Goal: Information Seeking & Learning: Learn about a topic

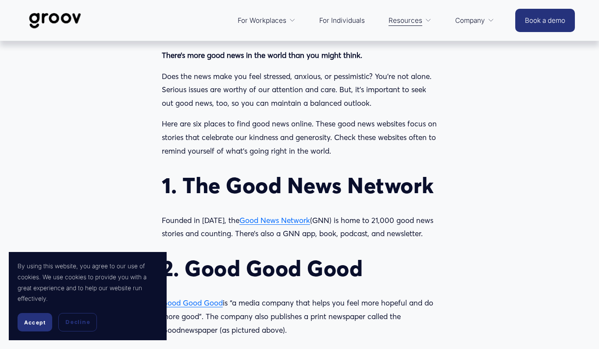
scroll to position [658, 0]
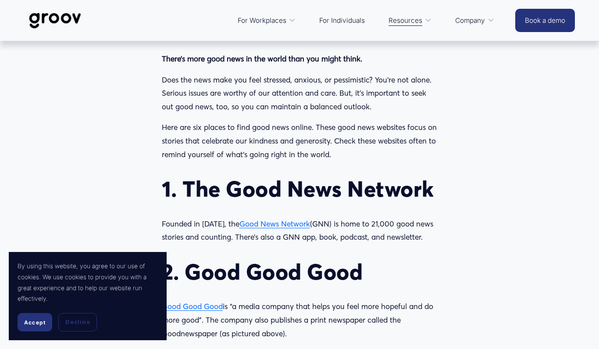
click at [264, 224] on span "Good News Network" at bounding box center [274, 223] width 71 height 9
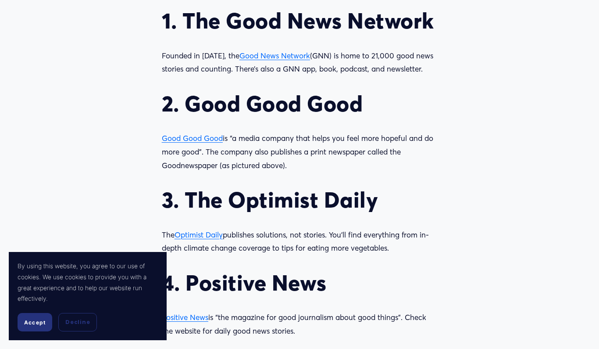
scroll to position [833, 0]
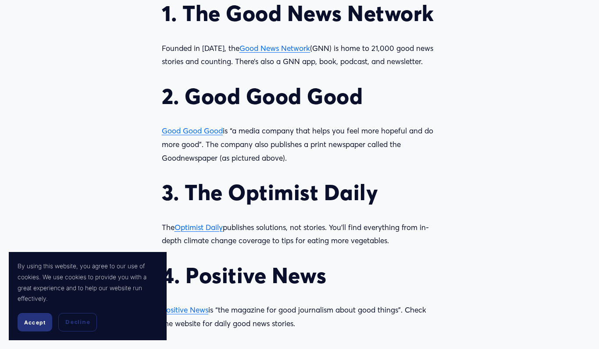
click at [186, 134] on span "Good Good Good" at bounding box center [192, 130] width 61 height 9
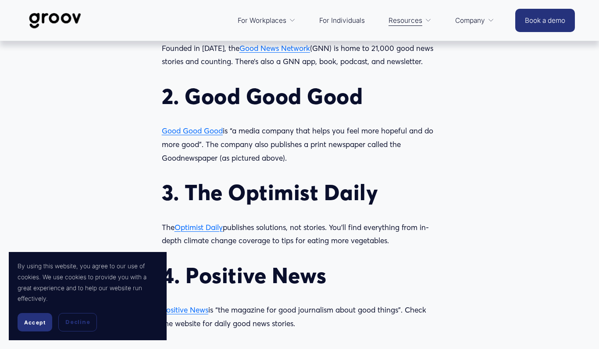
click at [203, 231] on span "Optimist Daily" at bounding box center [199, 226] width 48 height 9
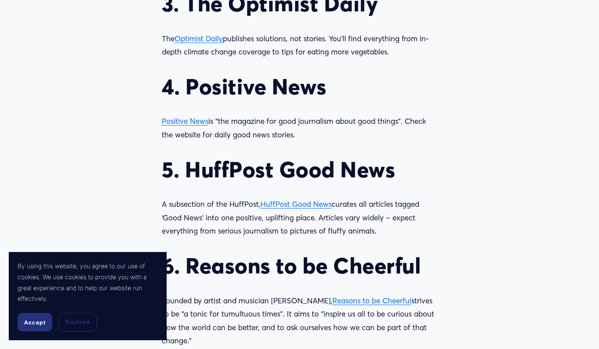
scroll to position [1052, 0]
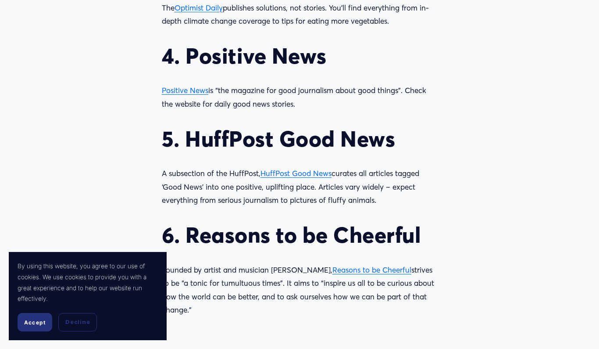
click at [186, 90] on span "Positive News" at bounding box center [185, 89] width 46 height 9
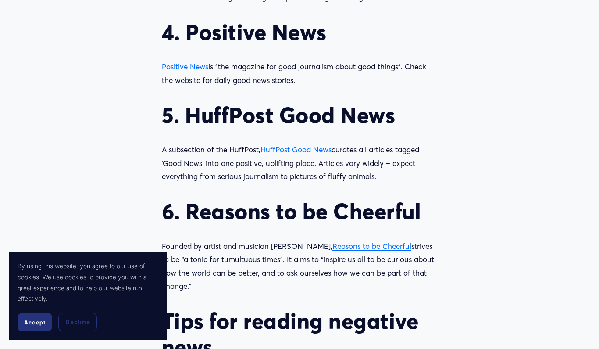
scroll to position [1096, 0]
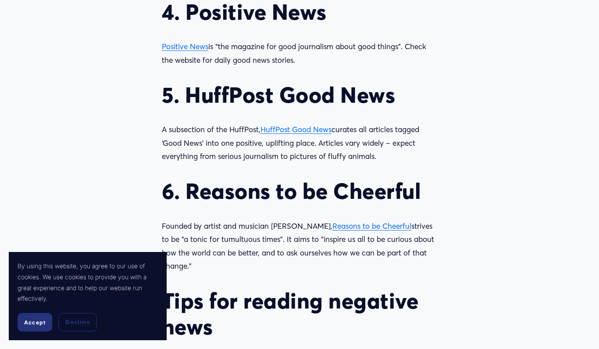
click at [310, 132] on span "HuffPost Good News" at bounding box center [295, 129] width 71 height 9
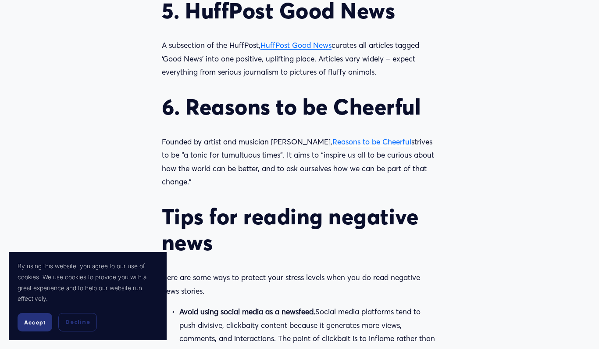
scroll to position [1184, 0]
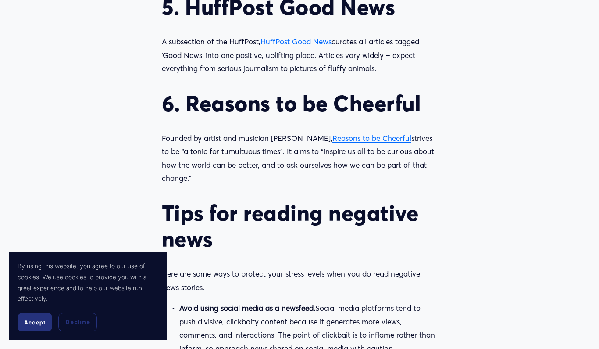
click at [347, 141] on span "Reasons to be Cheerful" at bounding box center [371, 137] width 79 height 9
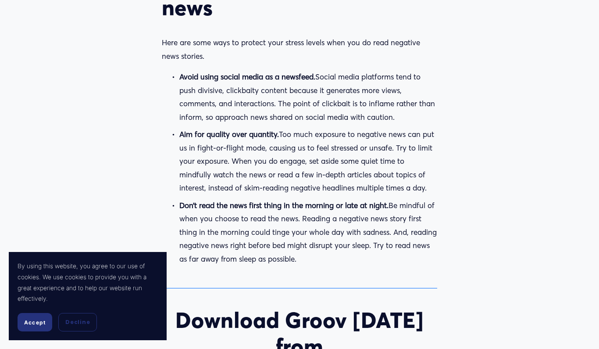
scroll to position [1403, 0]
